Goal: Information Seeking & Learning: Learn about a topic

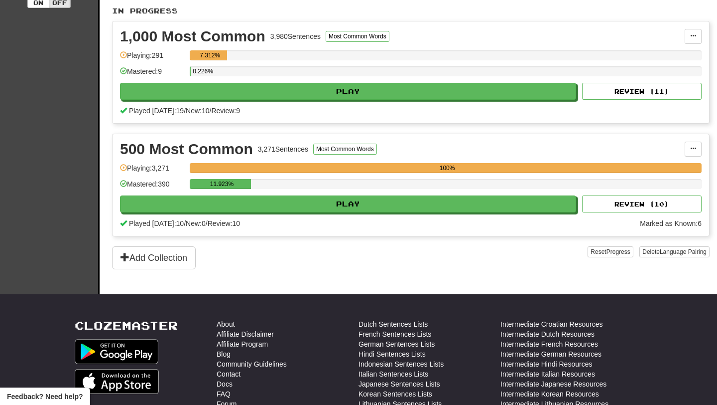
scroll to position [259, 0]
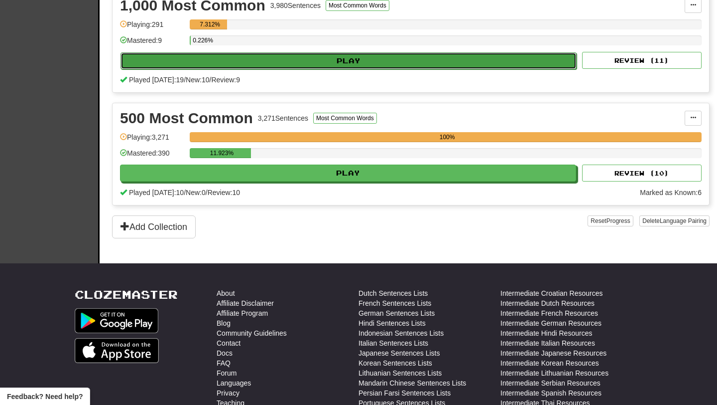
click at [367, 55] on button "Play" at bounding box center [349, 60] width 456 height 17
select select "**"
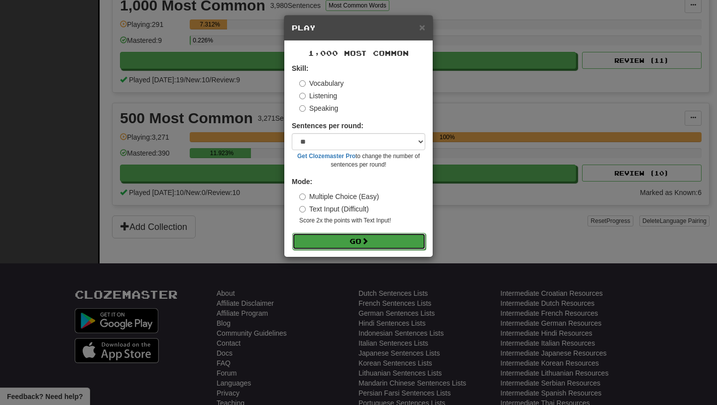
click at [375, 240] on button "Go" at bounding box center [359, 241] width 134 height 17
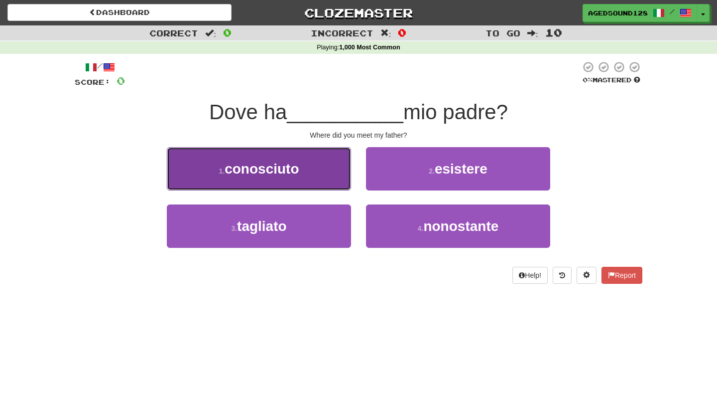
click at [327, 177] on button "1 . conosciuto" at bounding box center [259, 168] width 184 height 43
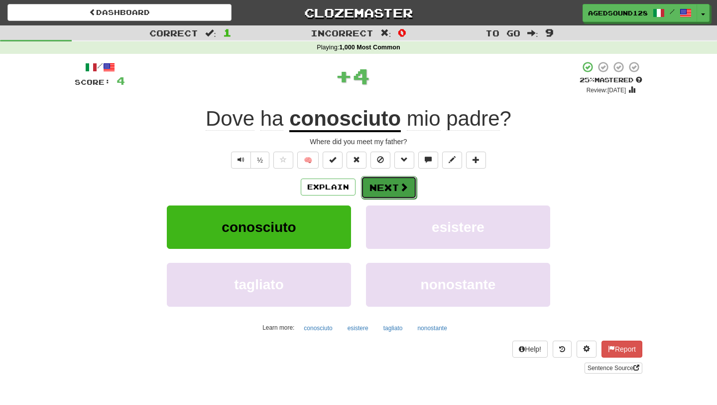
click at [382, 185] on button "Next" at bounding box center [389, 187] width 56 height 23
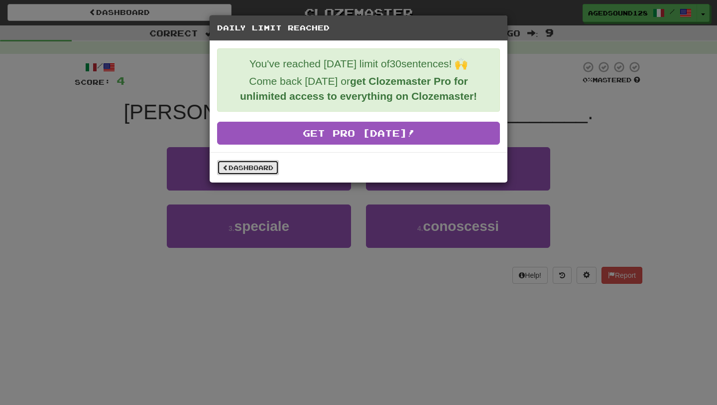
click at [239, 166] on link "Dashboard" at bounding box center [248, 167] width 62 height 15
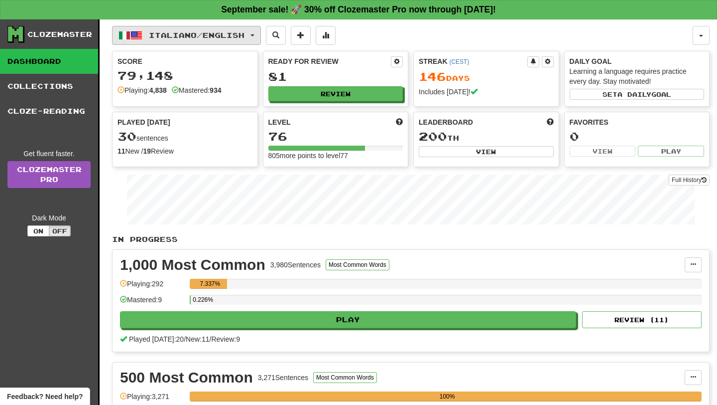
click at [176, 34] on span "Italiano / English" at bounding box center [197, 35] width 96 height 8
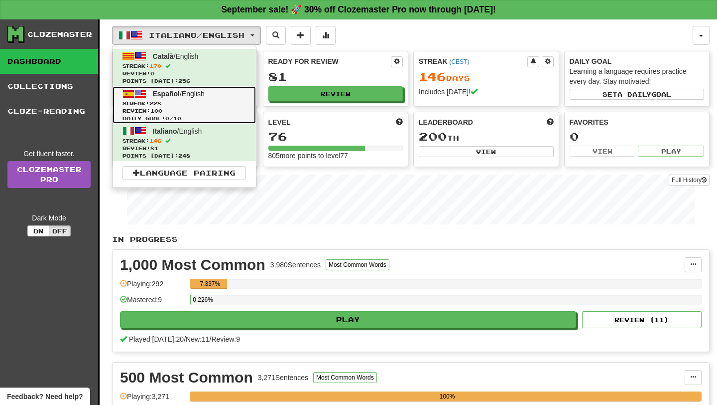
click at [178, 111] on span "Review: 100" at bounding box center [185, 110] width 124 height 7
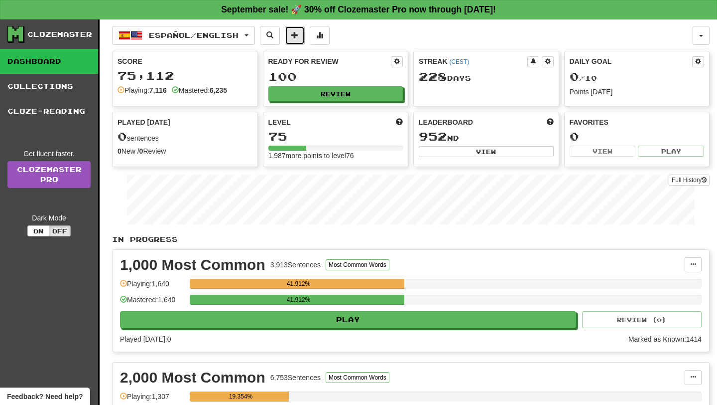
click at [305, 40] on button at bounding box center [295, 35] width 20 height 19
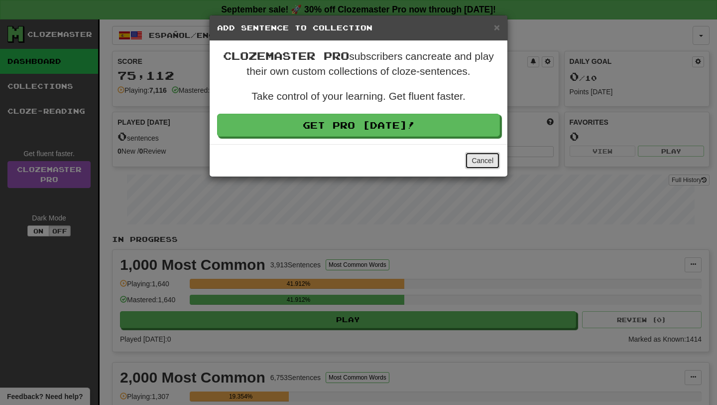
click at [498, 160] on button "Cancel" at bounding box center [482, 160] width 35 height 17
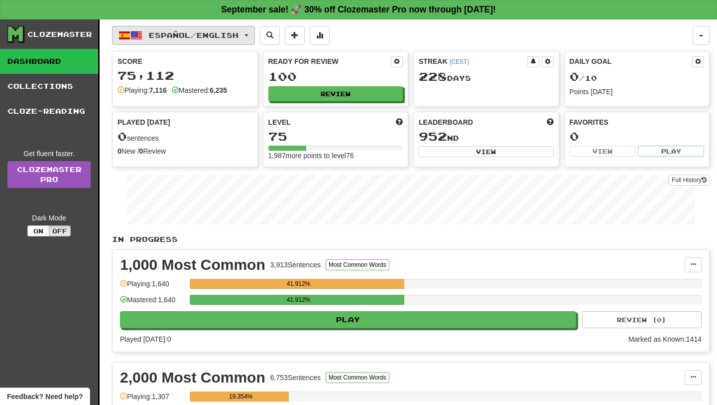
click at [217, 38] on span "Español / English" at bounding box center [194, 35] width 90 height 8
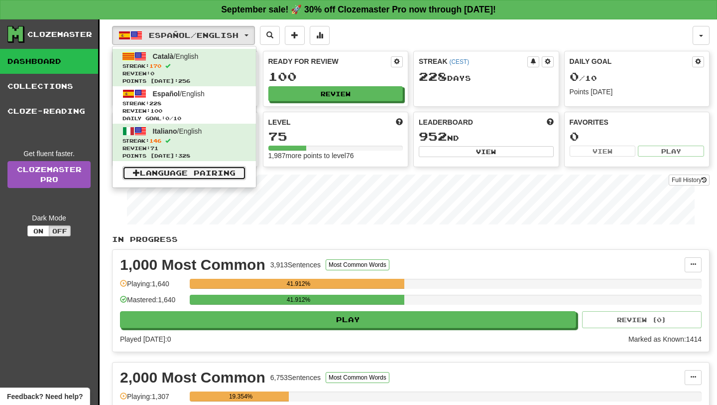
click at [218, 179] on link "Language Pairing" at bounding box center [185, 173] width 124 height 14
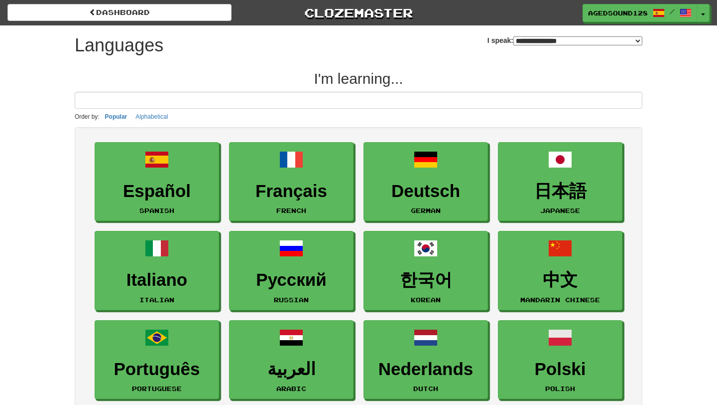
select select "*******"
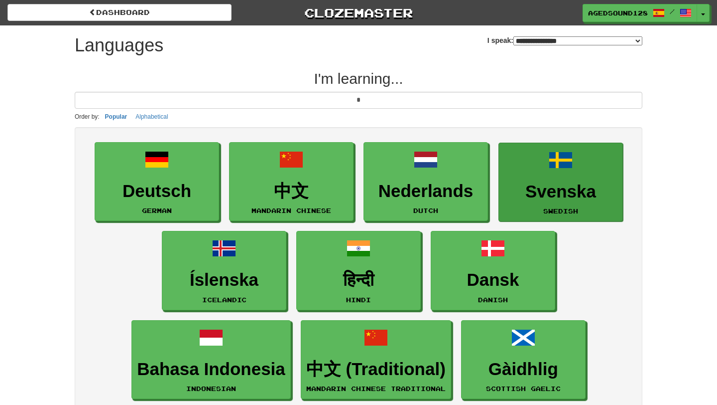
type input "*"
click at [584, 202] on link "Svenska Swedish" at bounding box center [561, 182] width 125 height 79
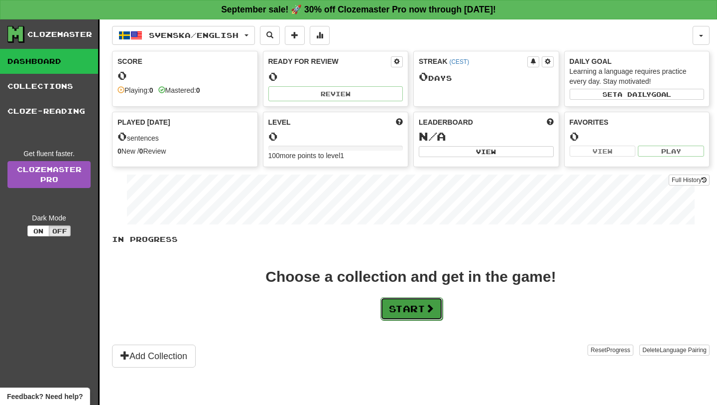
click at [430, 304] on span at bounding box center [430, 307] width 9 height 9
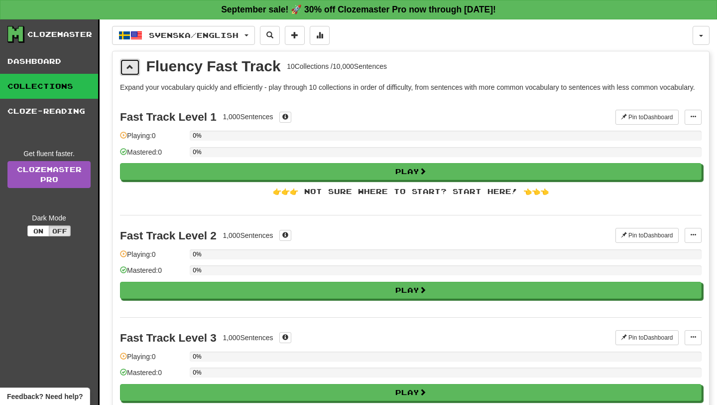
click at [128, 68] on span at bounding box center [130, 66] width 7 height 7
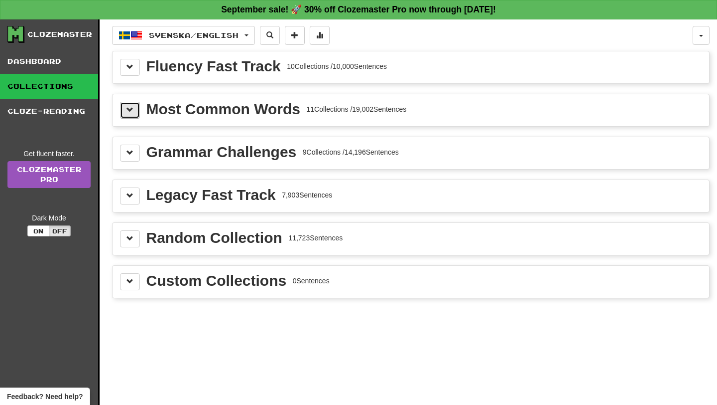
click at [133, 115] on button at bounding box center [130, 110] width 20 height 17
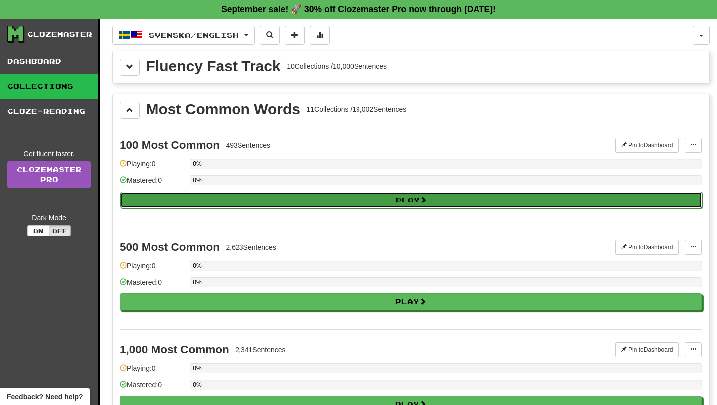
click at [313, 195] on button "Play" at bounding box center [412, 199] width 582 height 17
select select "**"
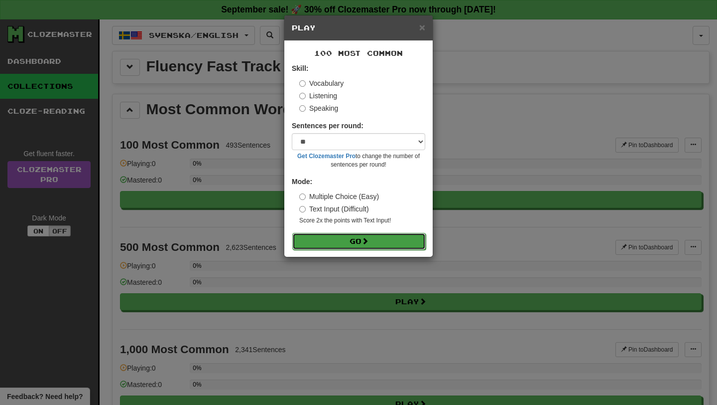
click at [329, 238] on button "Go" at bounding box center [359, 241] width 134 height 17
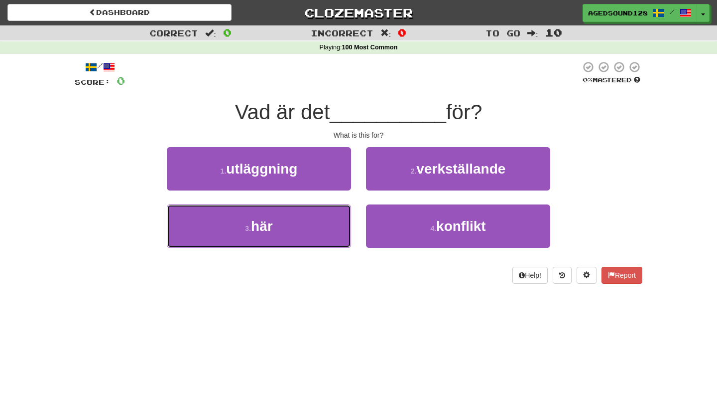
click at [329, 238] on button "3 . här" at bounding box center [259, 225] width 184 height 43
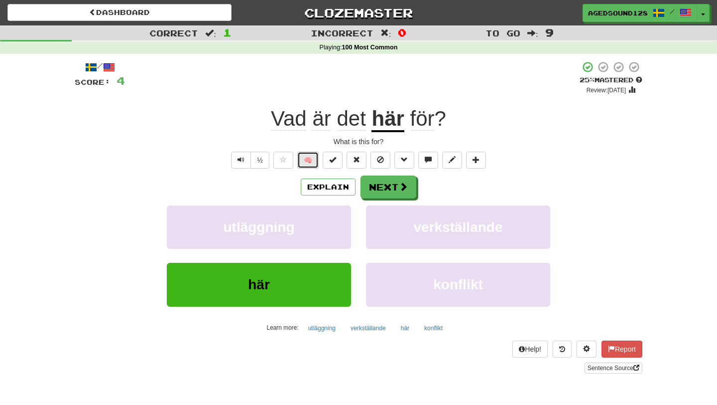
click at [308, 161] on button "🧠" at bounding box center [307, 159] width 21 height 17
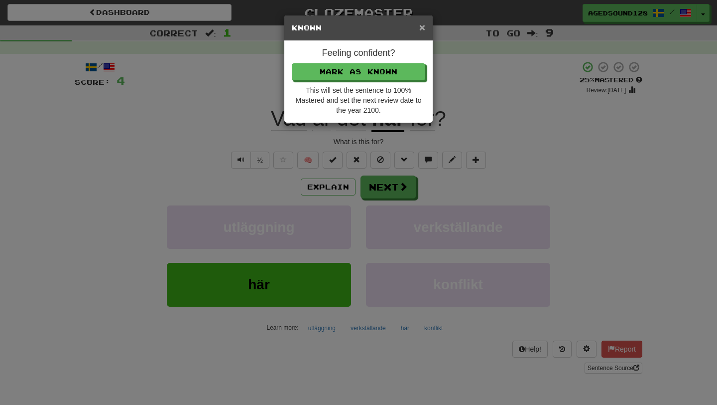
click at [423, 28] on span "×" at bounding box center [423, 26] width 6 height 11
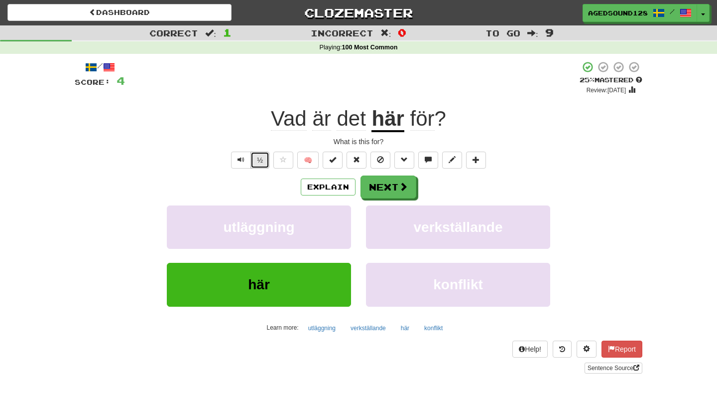
click at [259, 160] on button "½" at bounding box center [260, 159] width 19 height 17
click at [387, 194] on button "Next" at bounding box center [389, 187] width 56 height 23
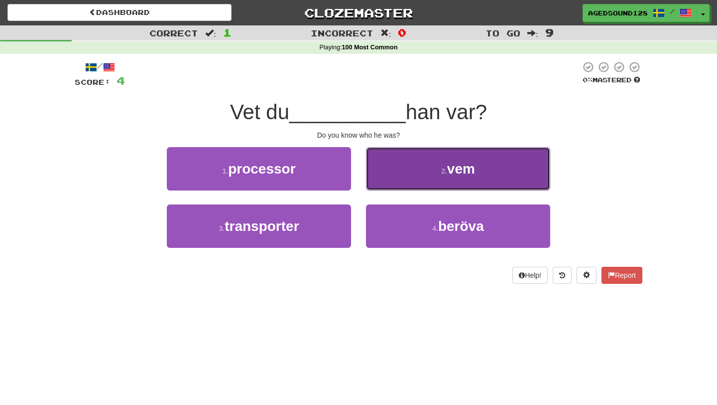
click at [399, 167] on button "2 . vem" at bounding box center [458, 168] width 184 height 43
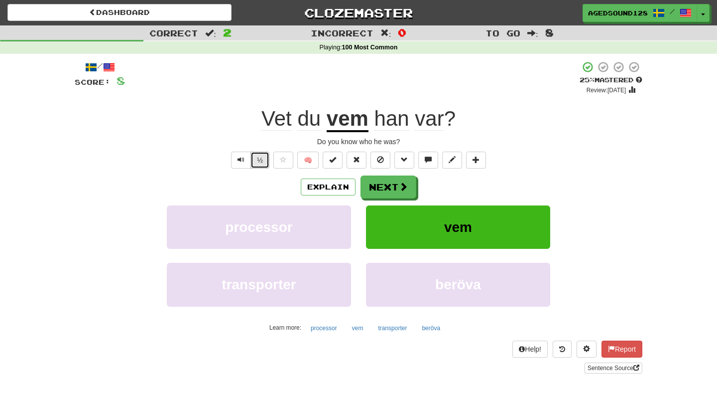
click at [266, 157] on button "½" at bounding box center [260, 159] width 19 height 17
click at [234, 160] on button "Text-to-speech controls" at bounding box center [241, 159] width 20 height 17
click at [244, 164] on button "Text-to-speech controls" at bounding box center [241, 159] width 20 height 17
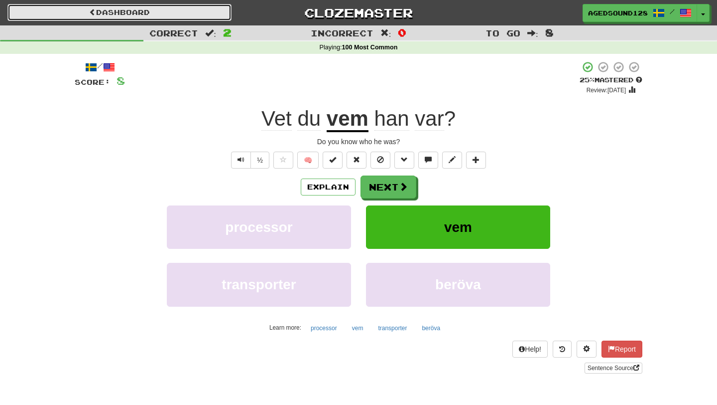
click at [154, 5] on link "Dashboard" at bounding box center [119, 12] width 224 height 17
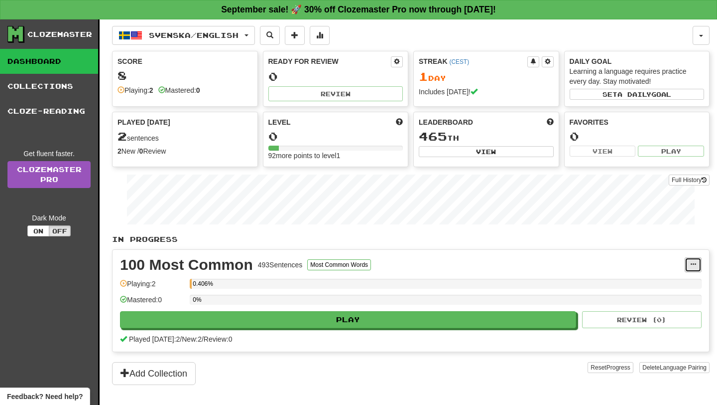
click at [693, 261] on span at bounding box center [694, 264] width 6 height 6
click at [564, 258] on div "100 Most Common 493 Sentences Most Common Words" at bounding box center [402, 264] width 565 height 15
click at [673, 372] on button "Delete Language Pairing" at bounding box center [675, 367] width 70 height 11
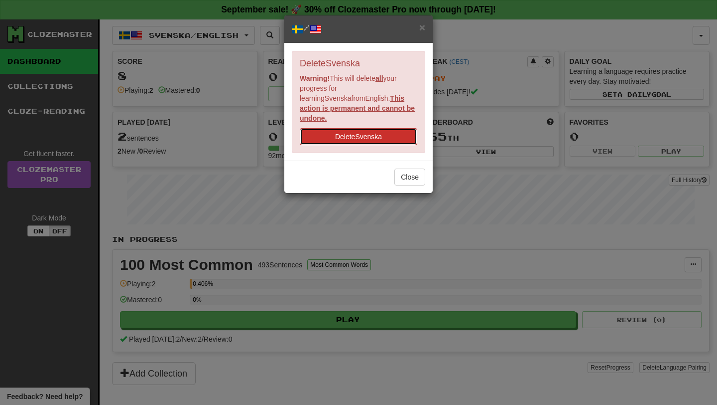
click at [360, 131] on button "Delete Svenska" at bounding box center [359, 136] width 118 height 17
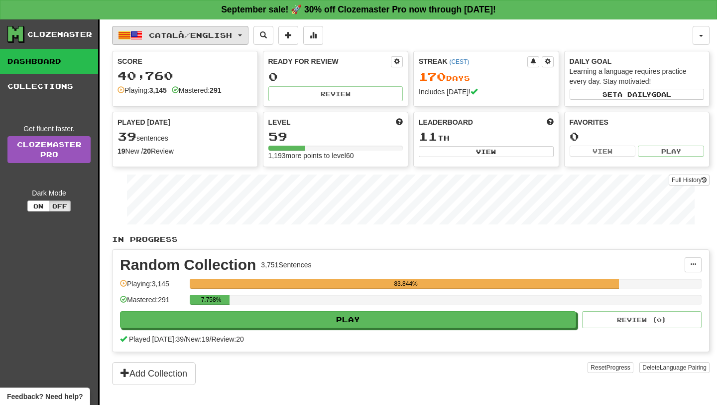
click at [228, 35] on span "Català / English" at bounding box center [190, 35] width 83 height 8
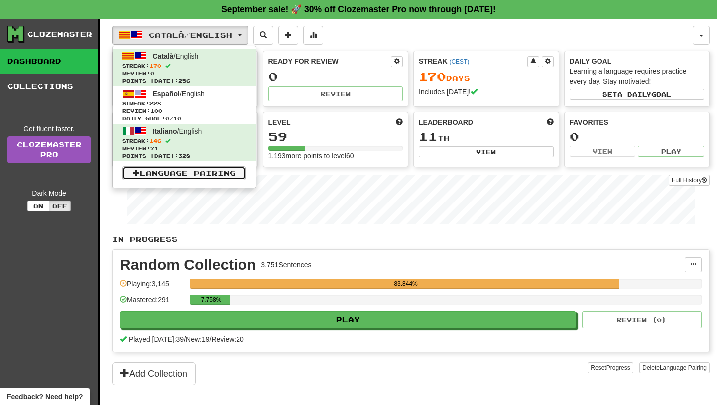
click at [225, 174] on link "Language Pairing" at bounding box center [185, 173] width 124 height 14
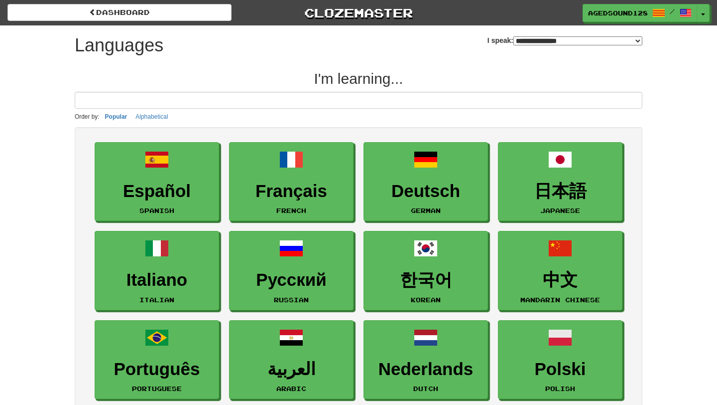
select select "*******"
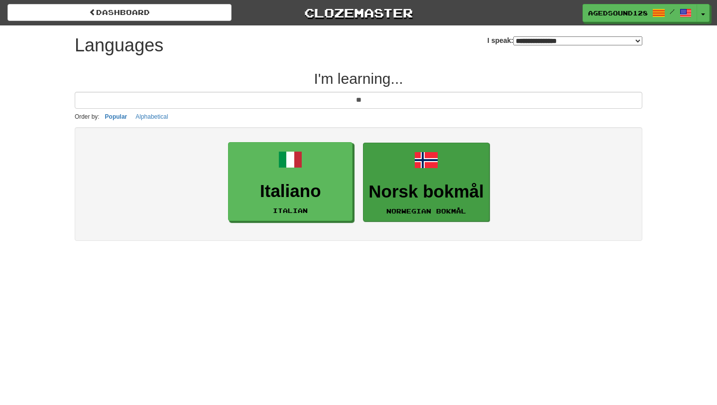
type input "**"
click at [420, 205] on link "Norsk bokmål Norwegian Bokmål" at bounding box center [426, 182] width 126 height 79
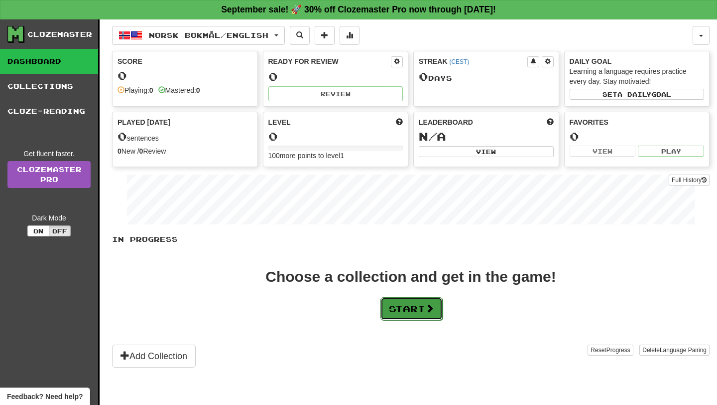
click at [422, 311] on button "Start" at bounding box center [412, 308] width 62 height 23
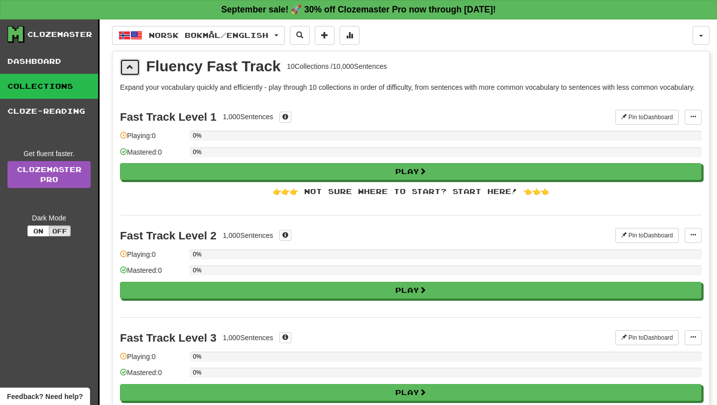
click at [132, 60] on button at bounding box center [130, 67] width 20 height 17
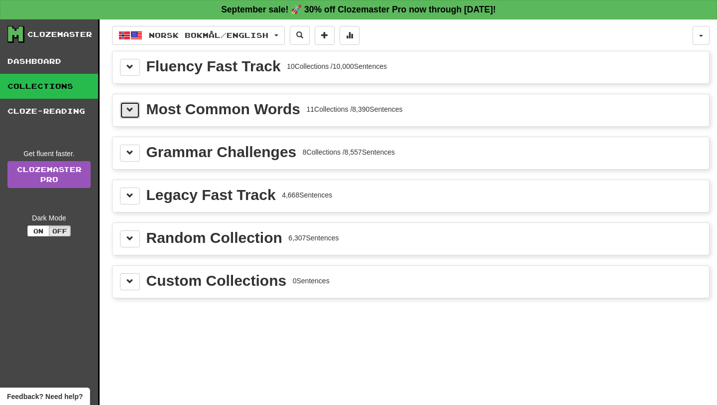
click at [132, 115] on button at bounding box center [130, 110] width 20 height 17
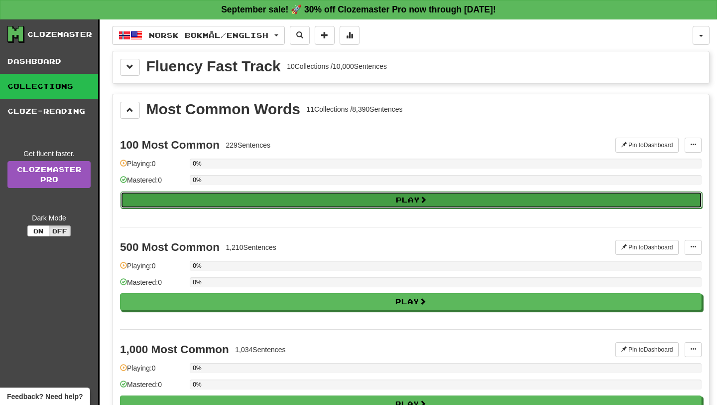
click at [206, 202] on button "Play" at bounding box center [412, 199] width 582 height 17
select select "**"
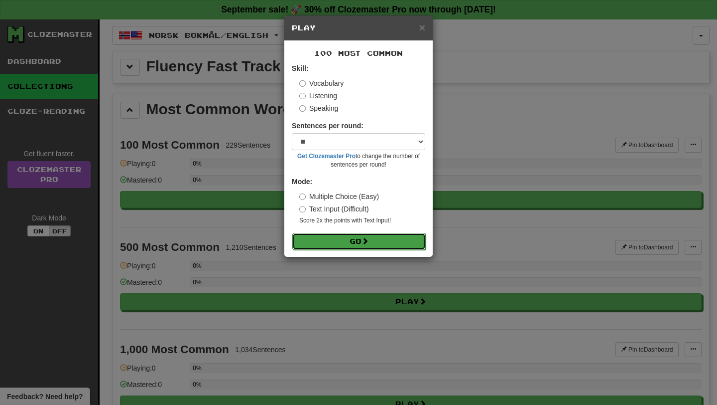
click at [322, 243] on button "Go" at bounding box center [359, 241] width 134 height 17
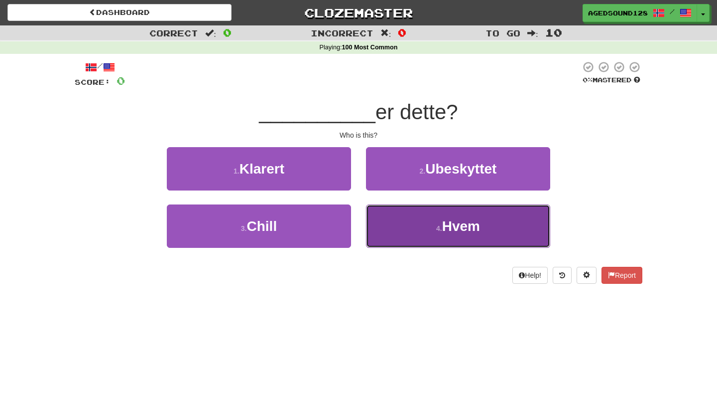
click at [416, 240] on button "4 . Hvem" at bounding box center [458, 225] width 184 height 43
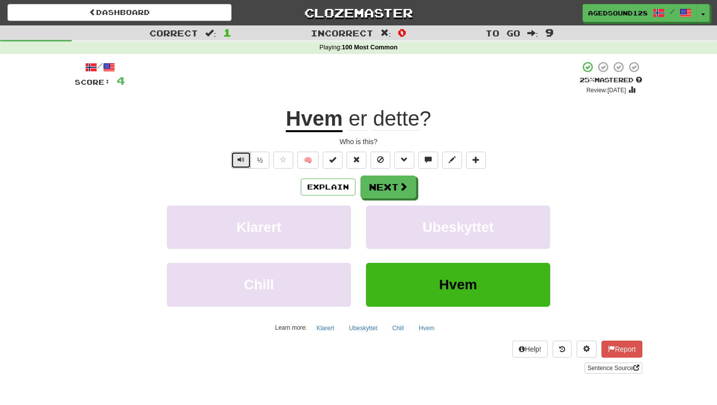
click at [246, 165] on button "Text-to-speech controls" at bounding box center [241, 159] width 20 height 17
click at [392, 193] on button "Next" at bounding box center [389, 187] width 56 height 23
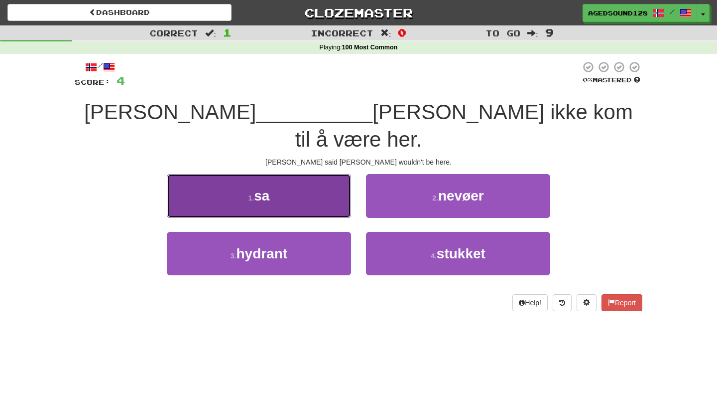
click at [299, 187] on button "1 . sa" at bounding box center [259, 195] width 184 height 43
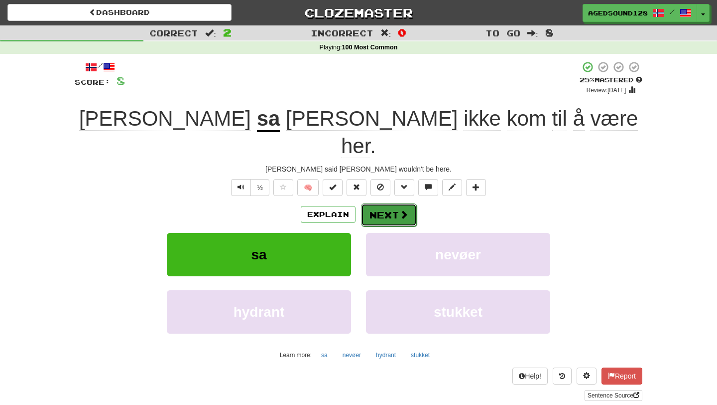
click at [398, 203] on button "Next" at bounding box center [389, 214] width 56 height 23
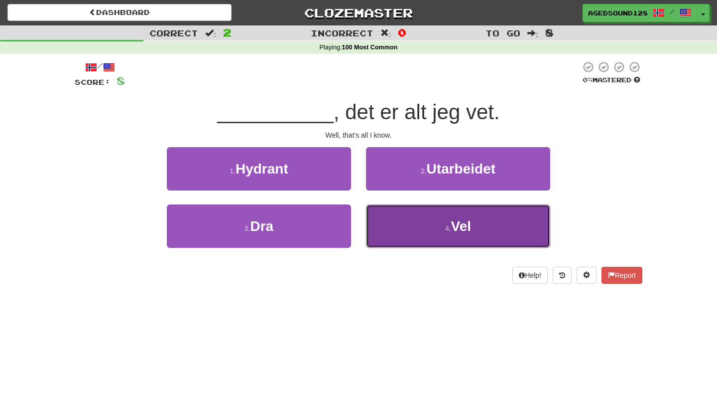
click at [405, 229] on button "4 . Vel" at bounding box center [458, 225] width 184 height 43
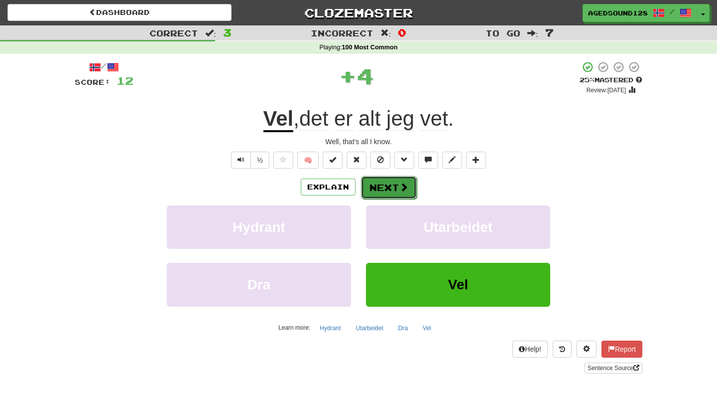
click at [390, 190] on button "Next" at bounding box center [389, 187] width 56 height 23
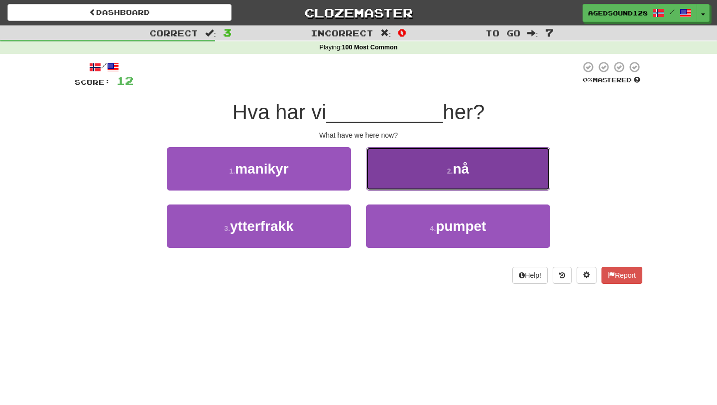
click at [404, 185] on button "2 . nå" at bounding box center [458, 168] width 184 height 43
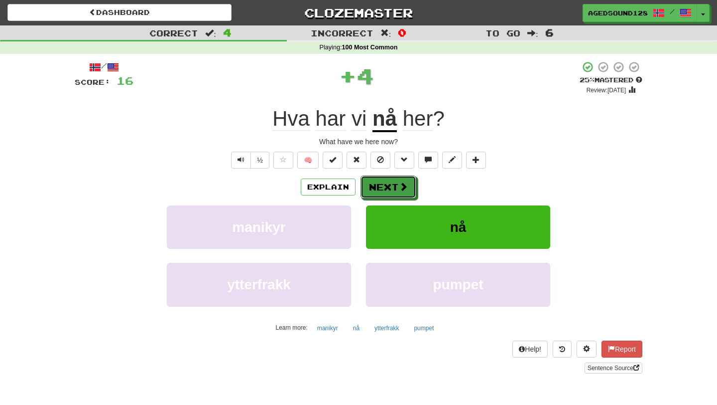
click at [404, 185] on span at bounding box center [403, 186] width 9 height 9
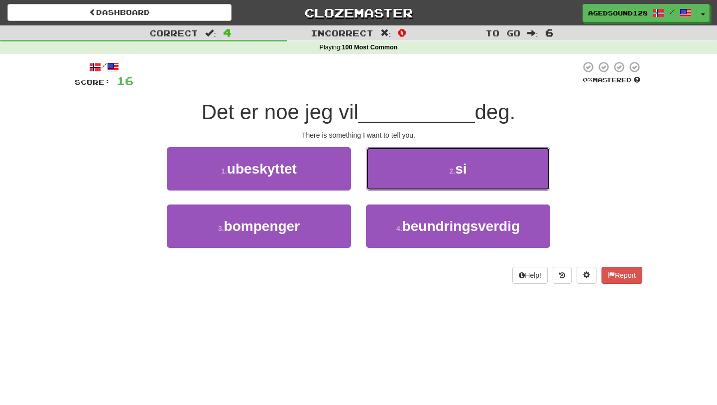
click at [404, 185] on button "2 . si" at bounding box center [458, 168] width 184 height 43
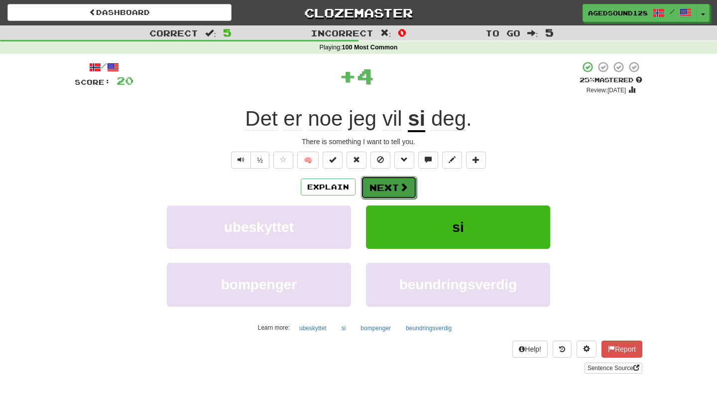
click at [400, 187] on span at bounding box center [404, 186] width 9 height 9
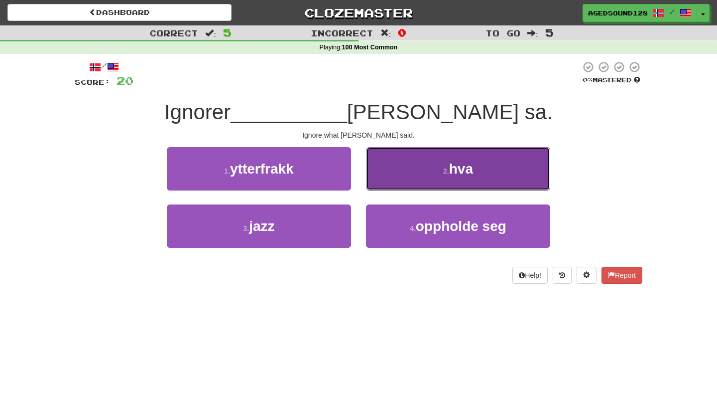
click at [399, 186] on button "2 . hva" at bounding box center [458, 168] width 184 height 43
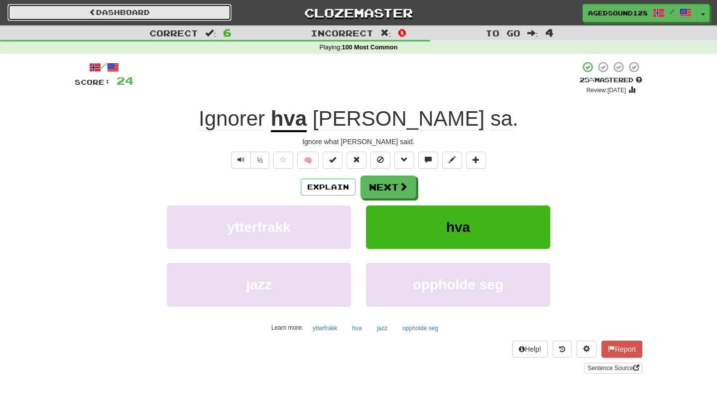
click at [171, 13] on link "Dashboard" at bounding box center [119, 12] width 224 height 17
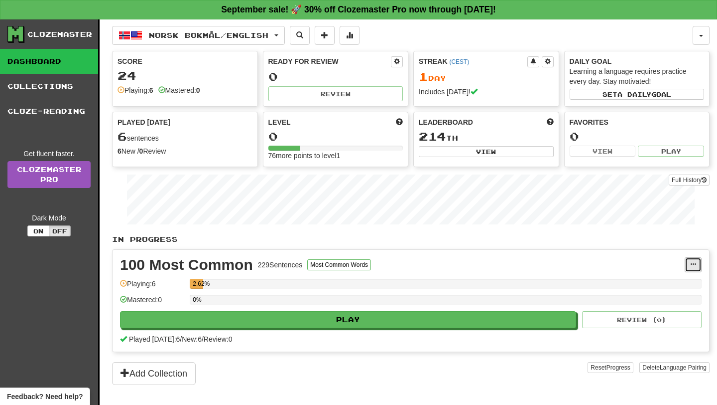
click at [692, 265] on span at bounding box center [694, 264] width 6 height 6
click at [683, 364] on span "Language Pairing" at bounding box center [683, 367] width 47 height 7
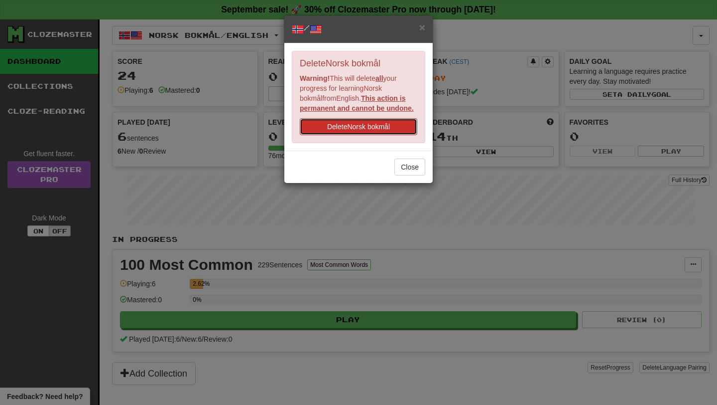
click at [369, 127] on button "Delete Norsk bokmål" at bounding box center [359, 126] width 118 height 17
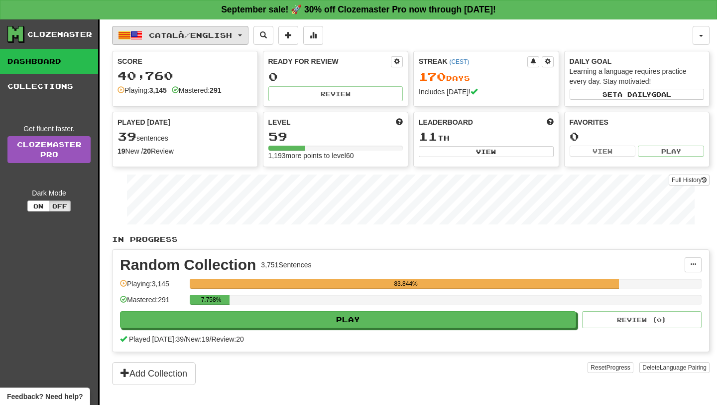
click at [223, 34] on span "Català / English" at bounding box center [190, 35] width 83 height 8
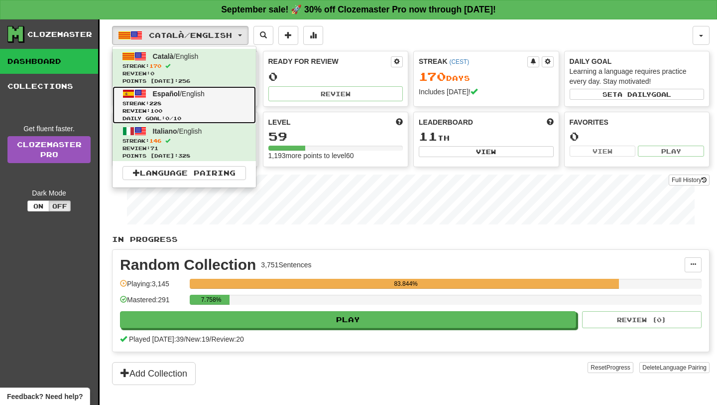
click at [216, 93] on link "Español / English Streak: 228 Review: 100 Daily Goal: 0 / 10" at bounding box center [184, 104] width 143 height 37
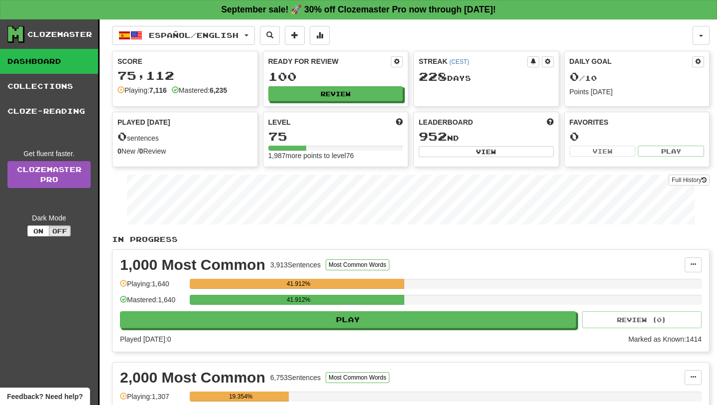
click at [409, 44] on div "Español / English Català / English Streak: 170 Review: 0 Points today: 256 Espa…" at bounding box center [402, 35] width 581 height 19
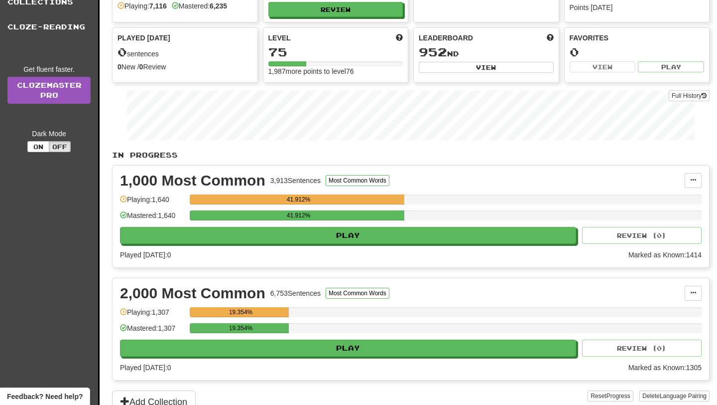
scroll to position [100, 0]
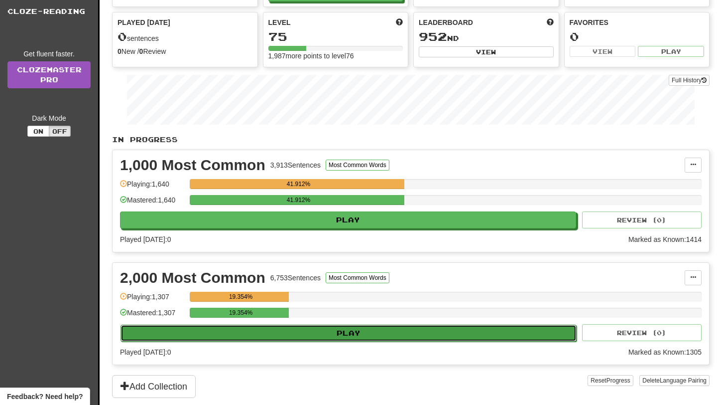
click at [540, 337] on button "Play" at bounding box center [349, 332] width 456 height 17
select select "**"
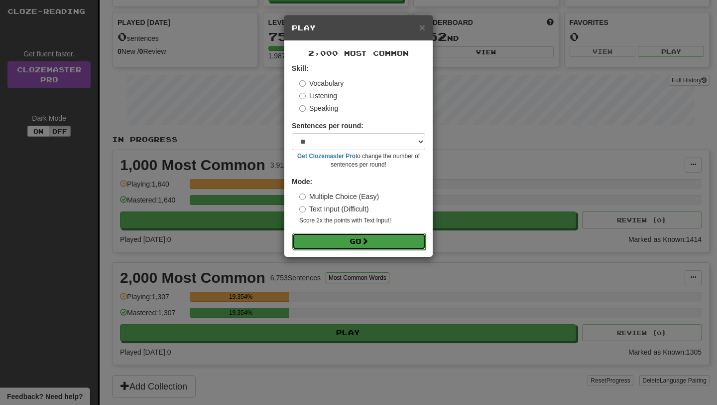
click at [393, 244] on button "Go" at bounding box center [359, 241] width 134 height 17
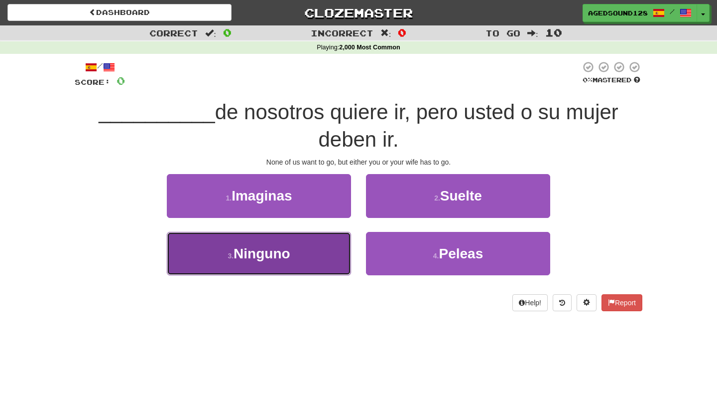
click at [319, 258] on button "3 . Ninguno" at bounding box center [259, 253] width 184 height 43
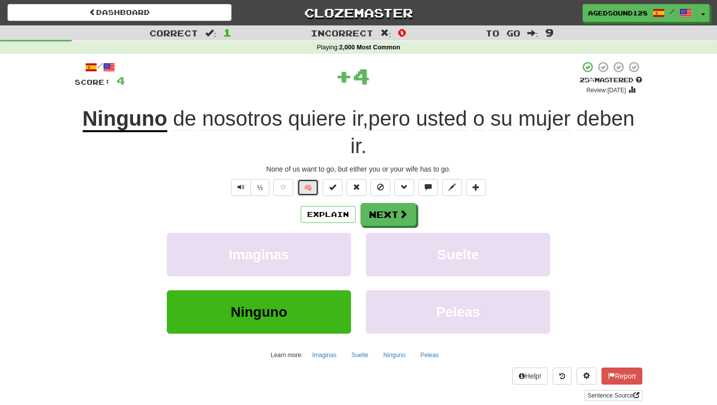
click at [306, 187] on button "🧠" at bounding box center [307, 187] width 21 height 17
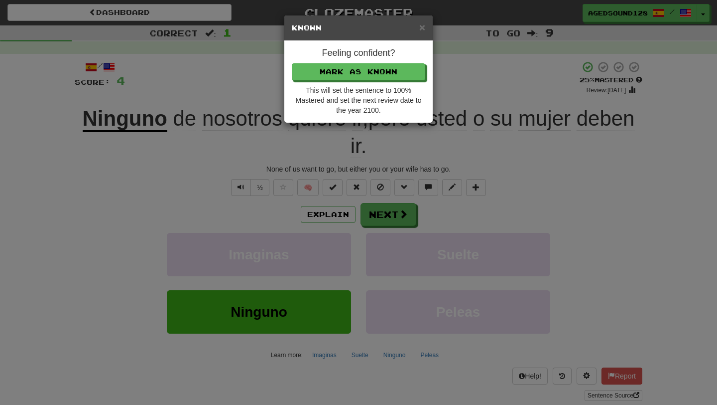
click at [360, 81] on div "Feeling confident? Mark as Known This will set the sentence to 100% Mastered an…" at bounding box center [359, 82] width 148 height 82
click at [360, 79] on button "Mark as Known" at bounding box center [359, 72] width 134 height 17
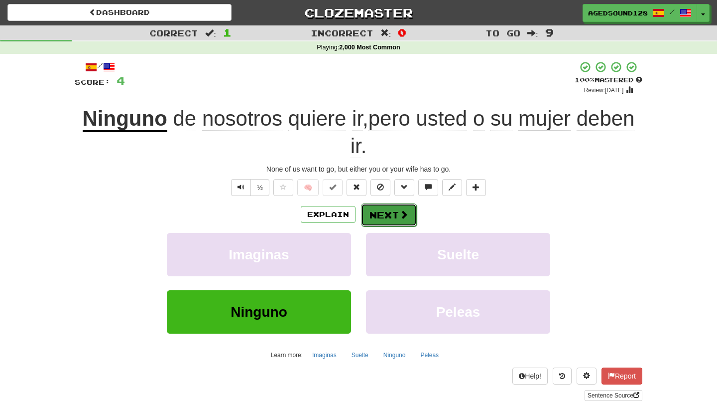
click at [401, 211] on span at bounding box center [404, 214] width 9 height 9
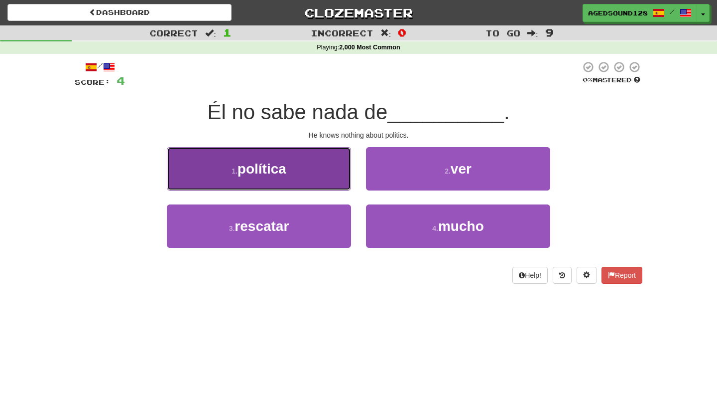
click at [323, 177] on button "1 . política" at bounding box center [259, 168] width 184 height 43
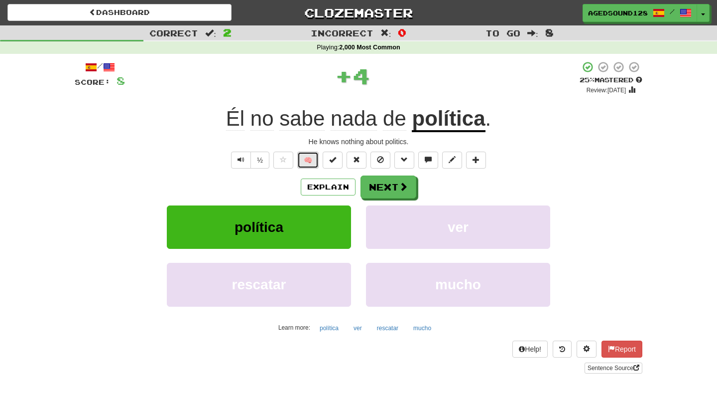
click at [304, 157] on button "🧠" at bounding box center [307, 159] width 21 height 17
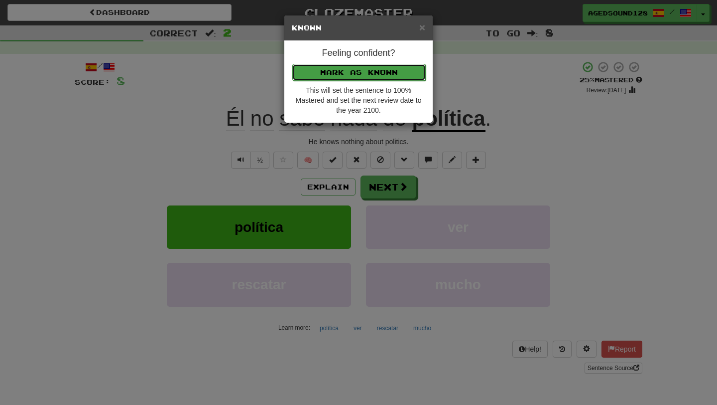
click at [384, 69] on button "Mark as Known" at bounding box center [359, 72] width 134 height 17
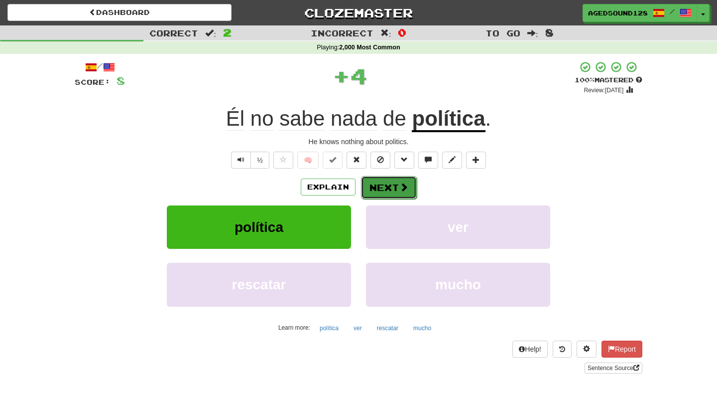
click at [400, 184] on span at bounding box center [404, 186] width 9 height 9
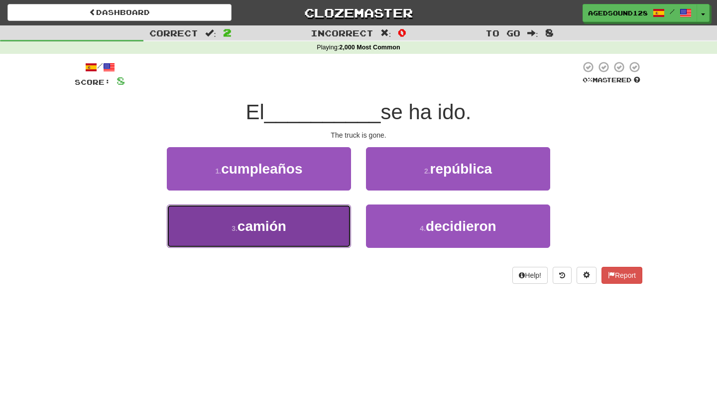
click at [333, 227] on button "3 . camión" at bounding box center [259, 225] width 184 height 43
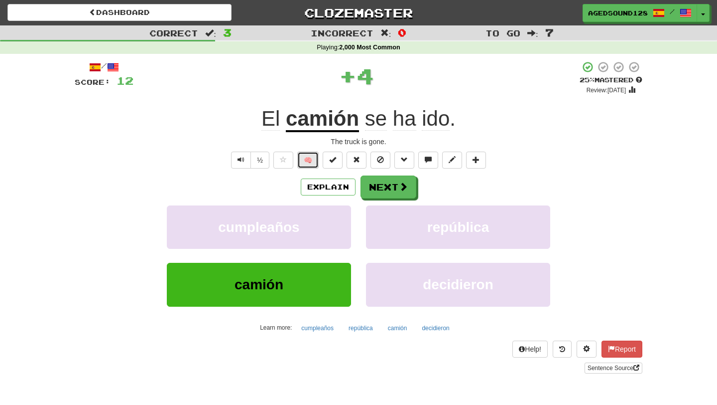
click at [306, 160] on button "🧠" at bounding box center [307, 159] width 21 height 17
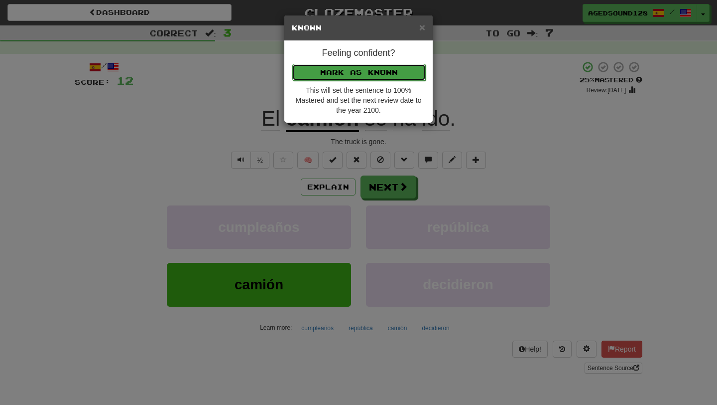
click at [377, 69] on button "Mark as Known" at bounding box center [359, 72] width 134 height 17
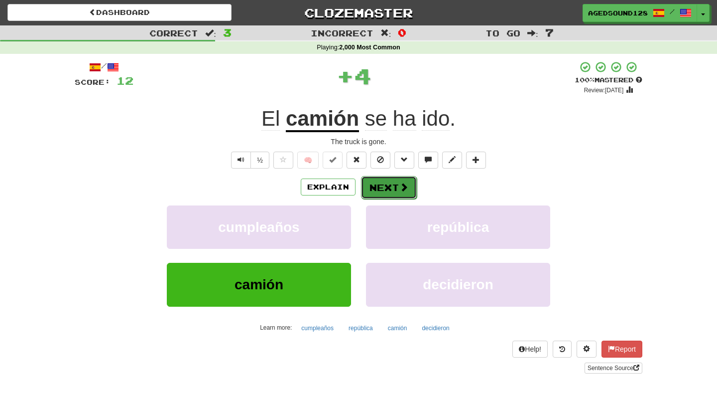
click at [403, 190] on span at bounding box center [404, 186] width 9 height 9
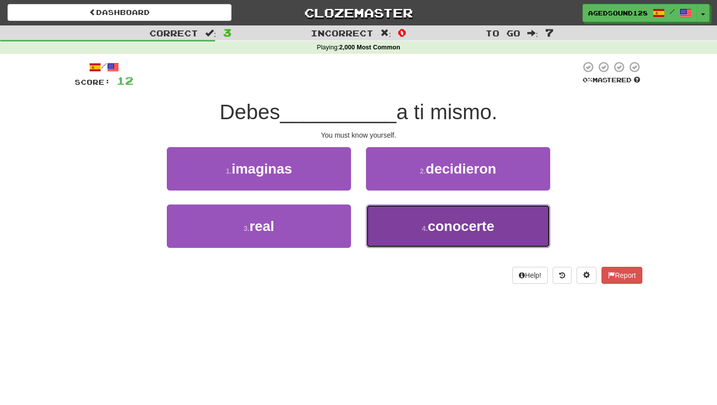
click at [431, 231] on span "conocerte" at bounding box center [461, 225] width 67 height 15
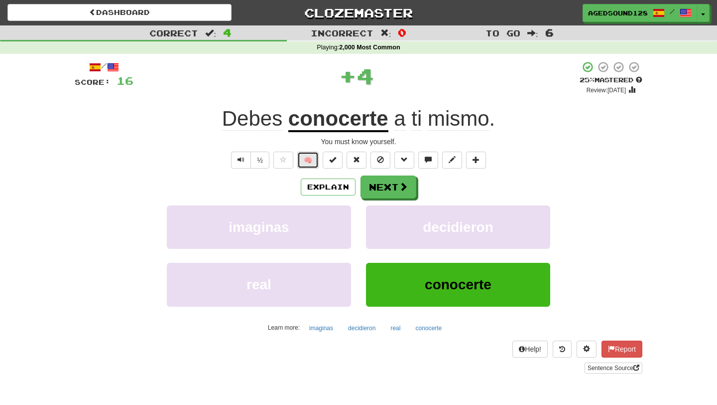
click at [303, 158] on button "🧠" at bounding box center [307, 159] width 21 height 17
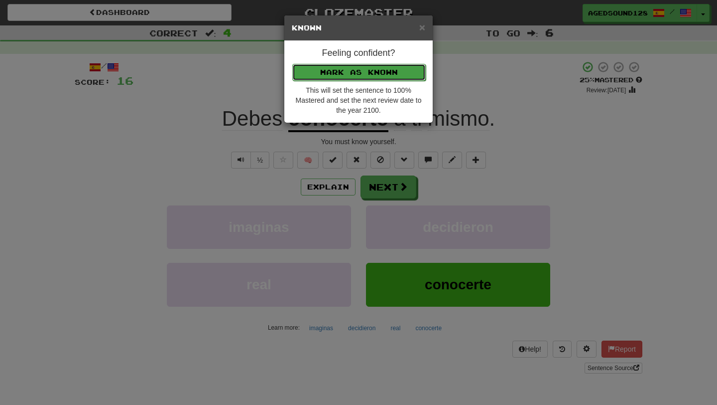
click at [358, 71] on button "Mark as Known" at bounding box center [359, 72] width 134 height 17
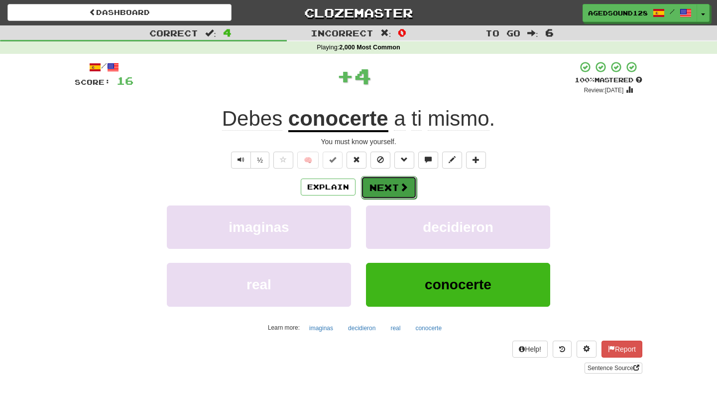
click at [388, 191] on button "Next" at bounding box center [389, 187] width 56 height 23
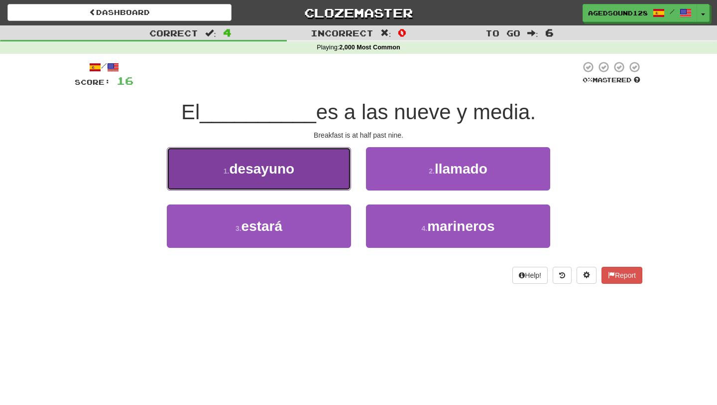
click at [315, 172] on button "1 . desayuno" at bounding box center [259, 168] width 184 height 43
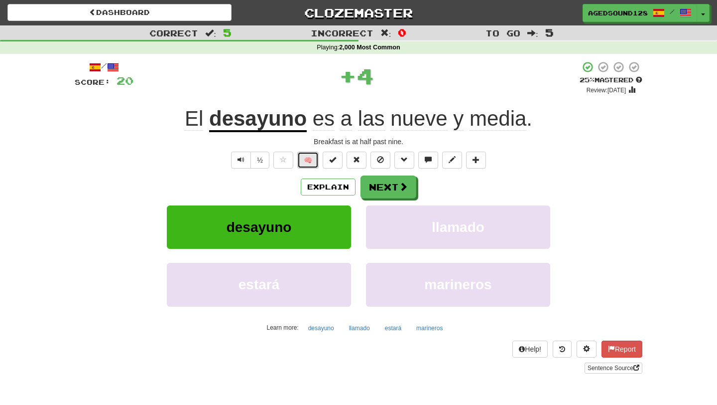
click at [308, 161] on button "🧠" at bounding box center [307, 159] width 21 height 17
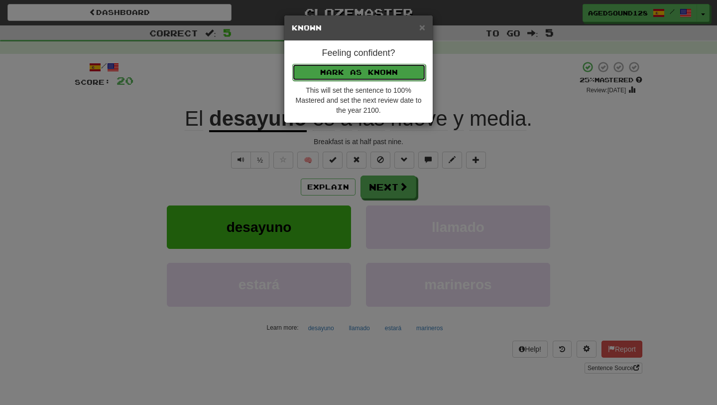
click at [362, 76] on button "Mark as Known" at bounding box center [359, 72] width 134 height 17
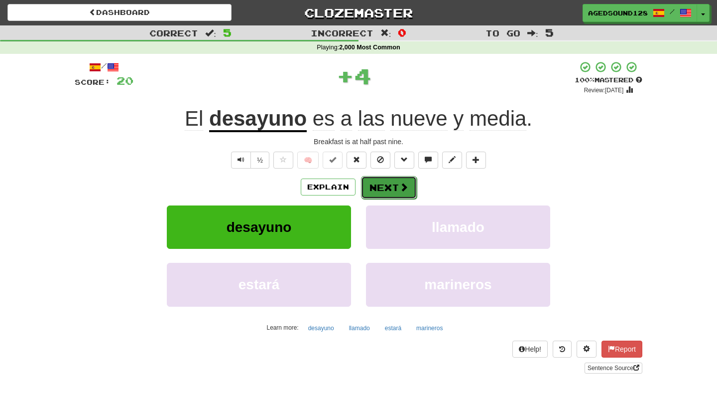
click at [387, 186] on button "Next" at bounding box center [389, 187] width 56 height 23
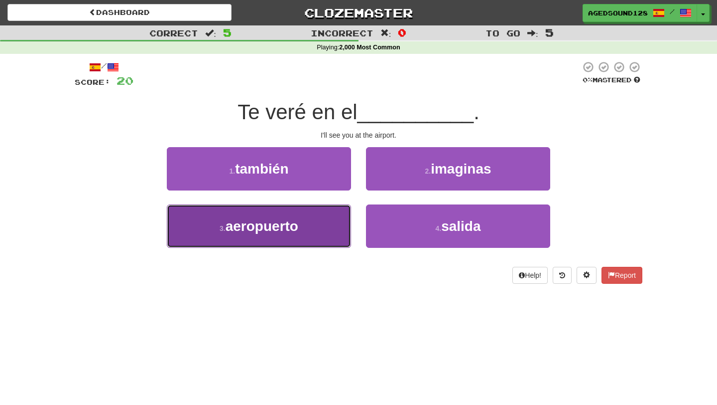
click at [302, 226] on button "3 . aeropuerto" at bounding box center [259, 225] width 184 height 43
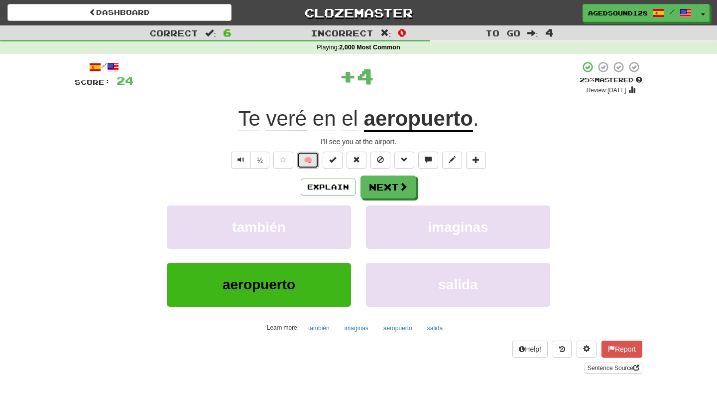
click at [307, 158] on button "🧠" at bounding box center [307, 159] width 21 height 17
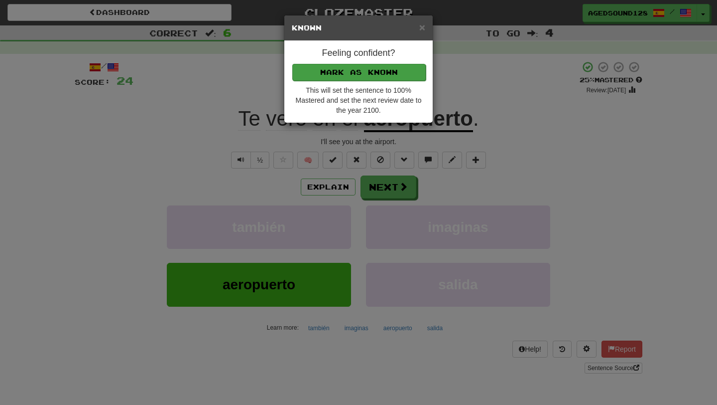
click at [367, 63] on p "Mark as Known" at bounding box center [359, 71] width 134 height 17
click at [370, 71] on button "Mark as Known" at bounding box center [359, 72] width 134 height 17
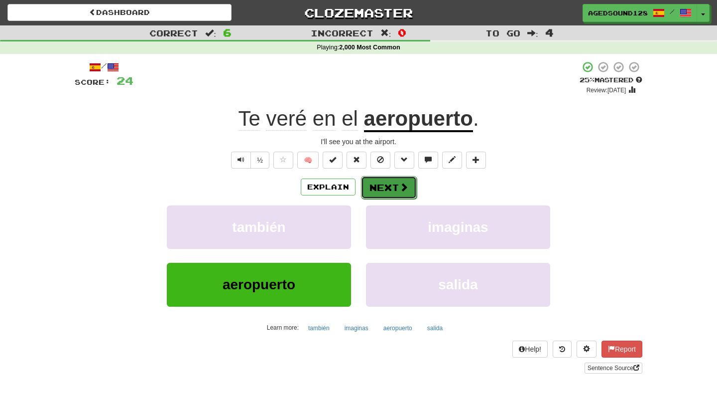
click at [387, 190] on button "Next" at bounding box center [389, 187] width 56 height 23
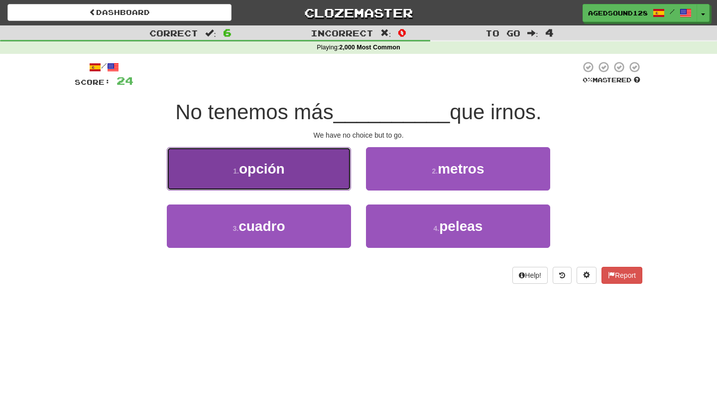
click at [312, 179] on button "1 . opción" at bounding box center [259, 168] width 184 height 43
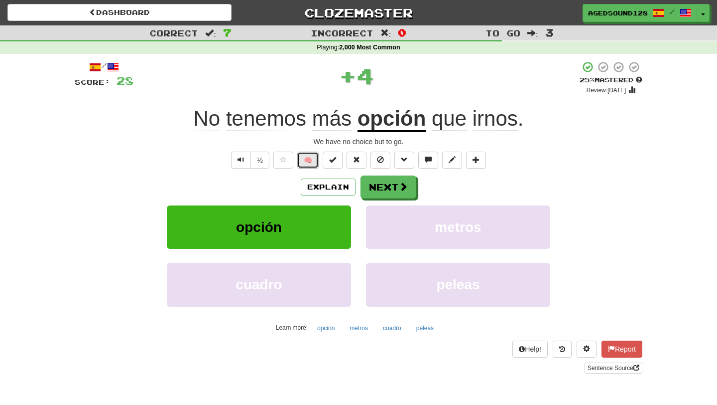
click at [305, 151] on button "🧠" at bounding box center [307, 159] width 21 height 17
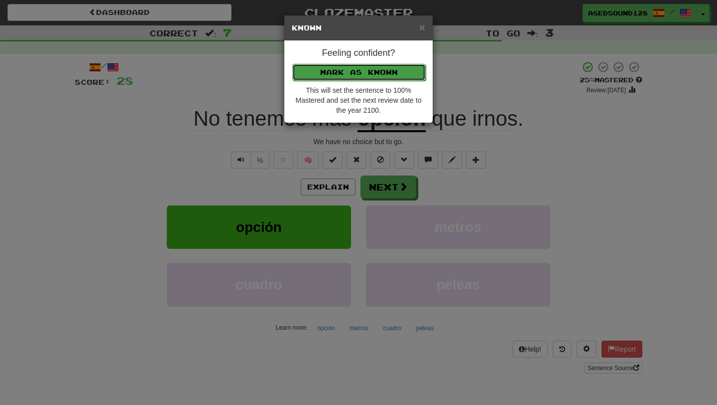
click at [339, 77] on button "Mark as Known" at bounding box center [359, 72] width 134 height 17
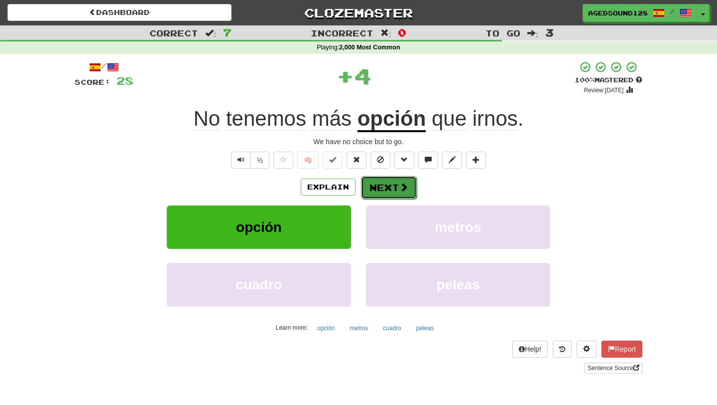
click at [382, 181] on button "Next" at bounding box center [389, 187] width 56 height 23
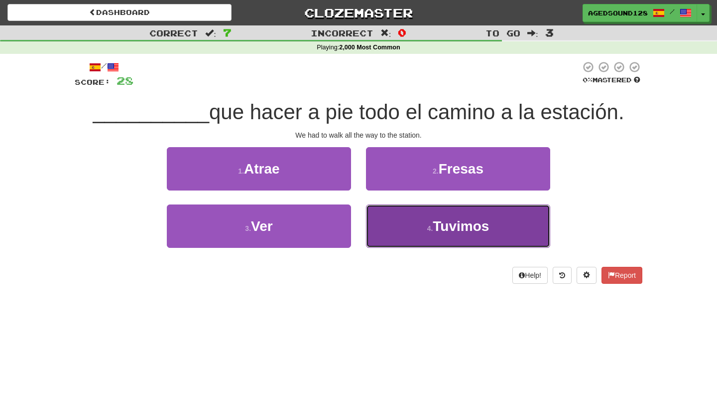
click at [410, 230] on button "4 . Tuvimos" at bounding box center [458, 225] width 184 height 43
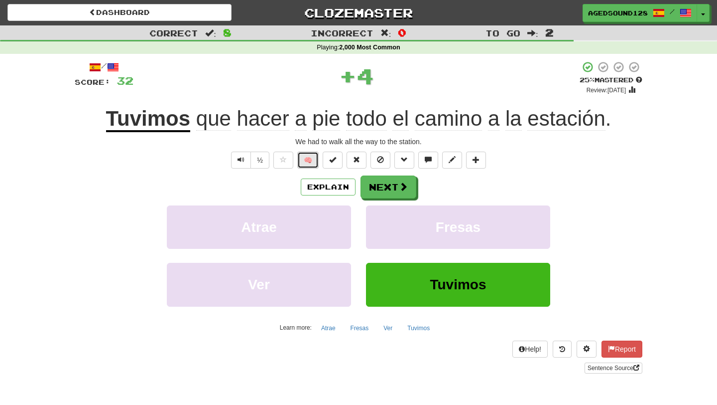
click at [308, 158] on button "🧠" at bounding box center [307, 159] width 21 height 17
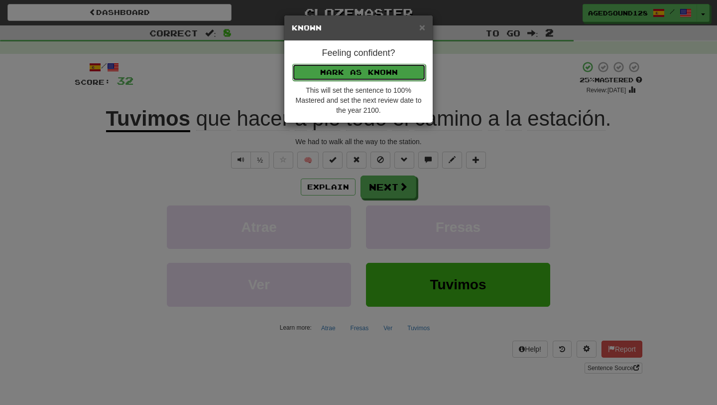
click at [348, 76] on button "Mark as Known" at bounding box center [359, 72] width 134 height 17
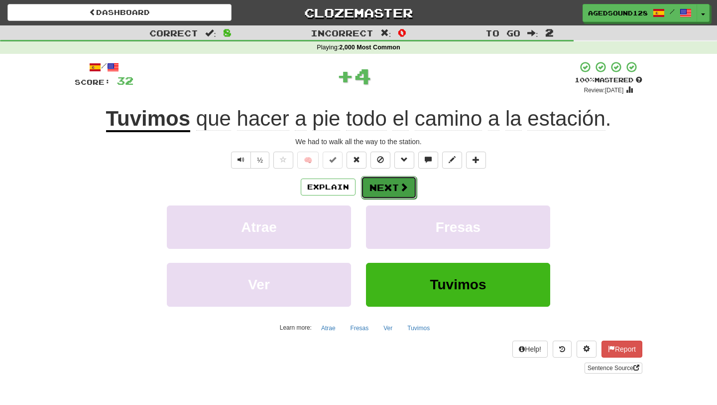
click at [389, 191] on button "Next" at bounding box center [389, 187] width 56 height 23
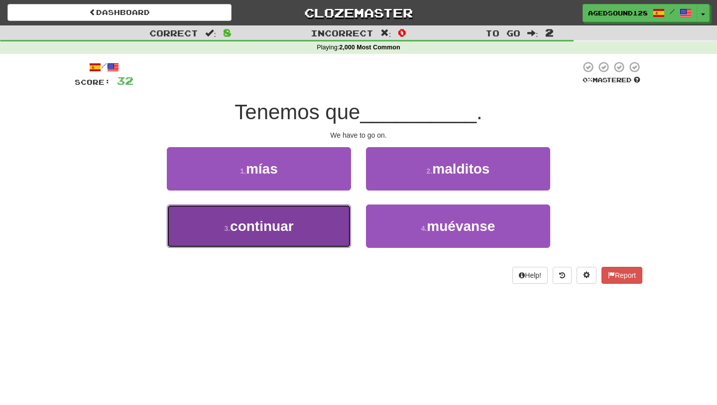
click at [332, 234] on button "3 . continuar" at bounding box center [259, 225] width 184 height 43
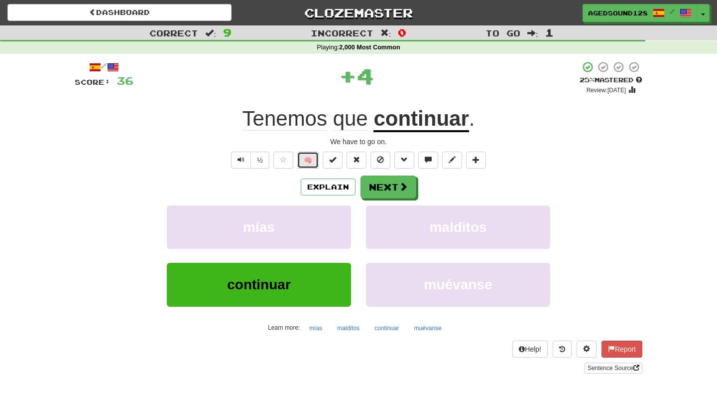
click at [306, 155] on button "🧠" at bounding box center [307, 159] width 21 height 17
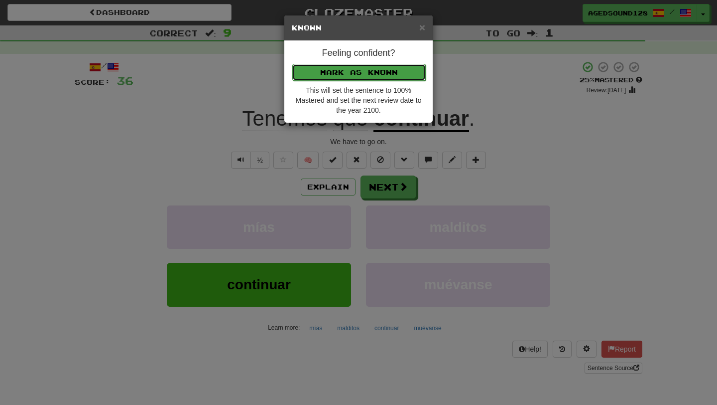
click at [366, 68] on button "Mark as Known" at bounding box center [359, 72] width 134 height 17
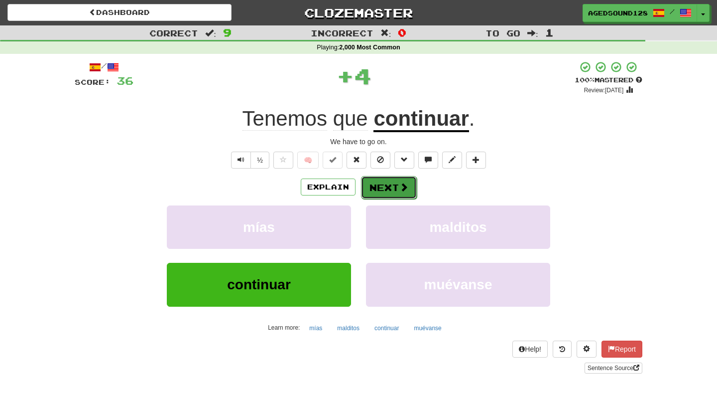
click at [384, 191] on button "Next" at bounding box center [389, 187] width 56 height 23
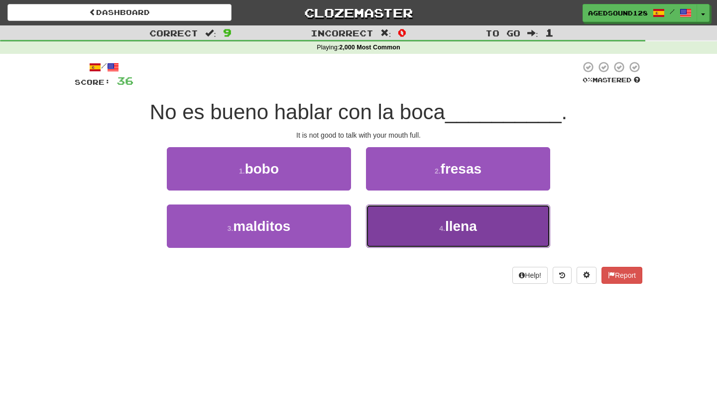
click at [420, 228] on button "4 . llena" at bounding box center [458, 225] width 184 height 43
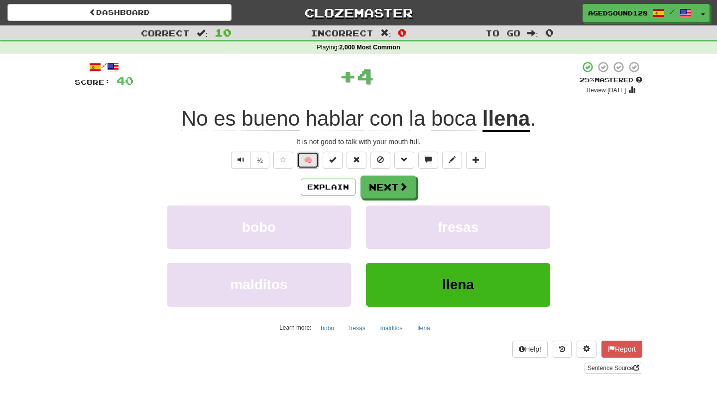
click at [311, 155] on button "🧠" at bounding box center [307, 159] width 21 height 17
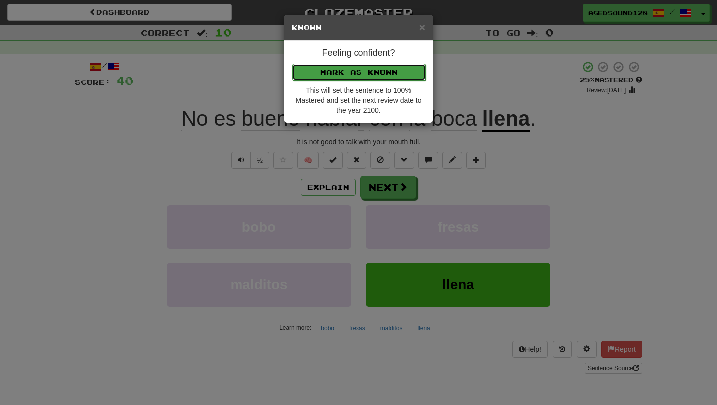
click at [365, 67] on button "Mark as Known" at bounding box center [359, 72] width 134 height 17
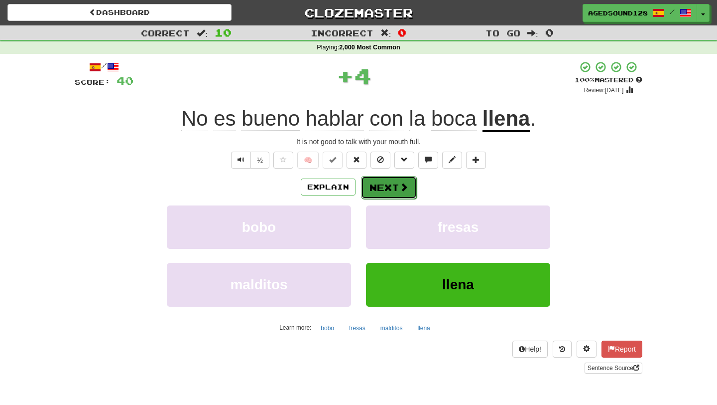
click at [388, 184] on button "Next" at bounding box center [389, 187] width 56 height 23
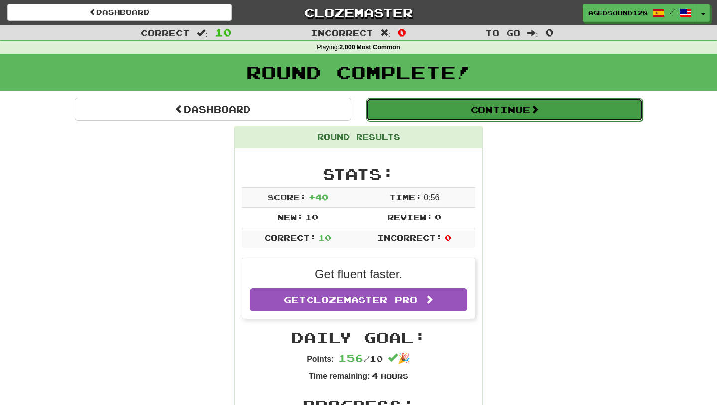
click at [430, 107] on button "Continue" at bounding box center [505, 109] width 277 height 23
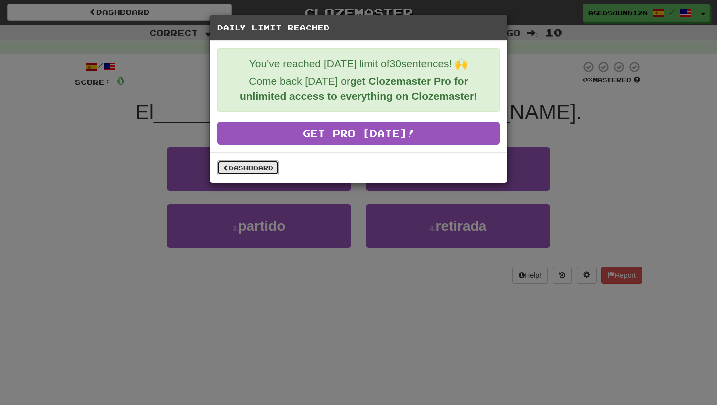
click at [234, 161] on link "Dashboard" at bounding box center [248, 167] width 62 height 15
